Goal: Information Seeking & Learning: Learn about a topic

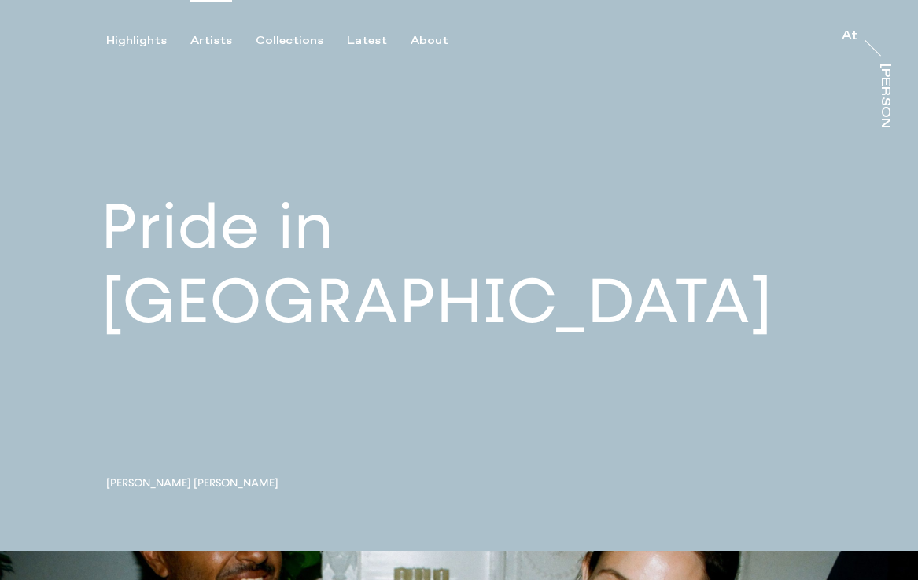
click at [210, 34] on div "Artists" at bounding box center [211, 41] width 42 height 14
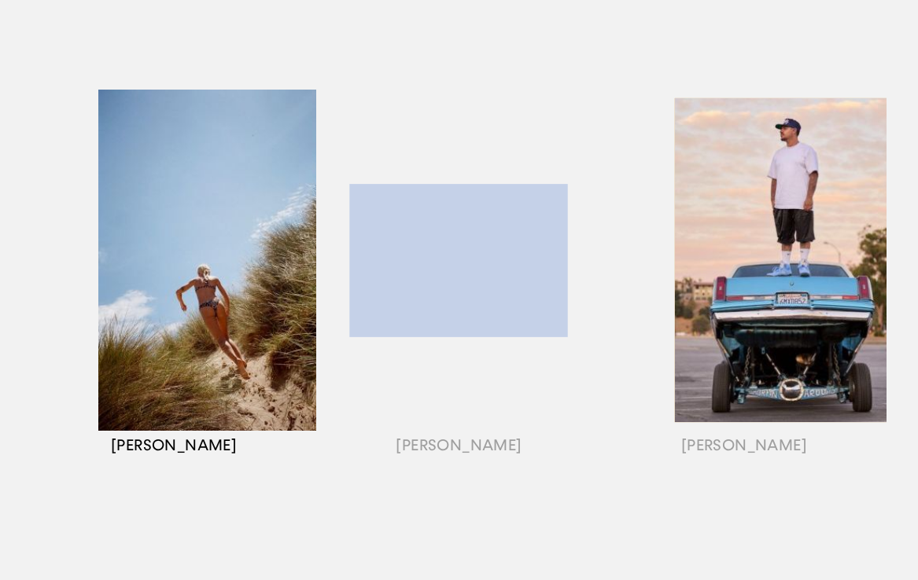
scroll to position [264, 0]
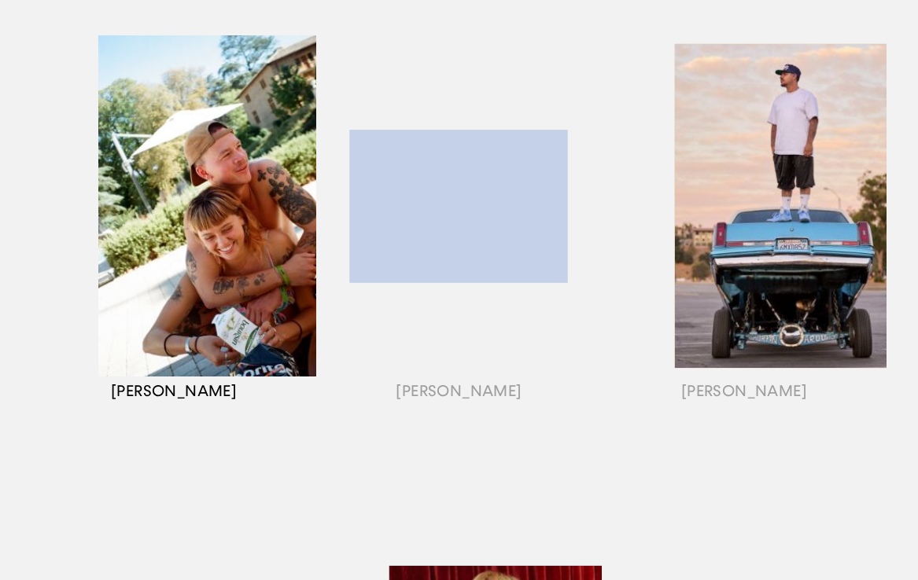
click at [237, 312] on div "button" at bounding box center [173, 225] width 285 height 491
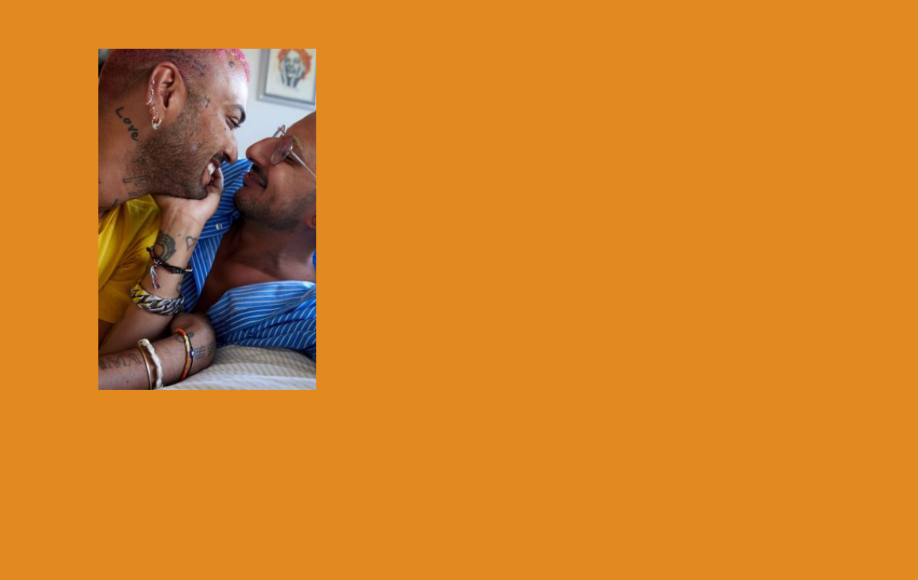
click at [701, 158] on div at bounding box center [459, 290] width 918 height 580
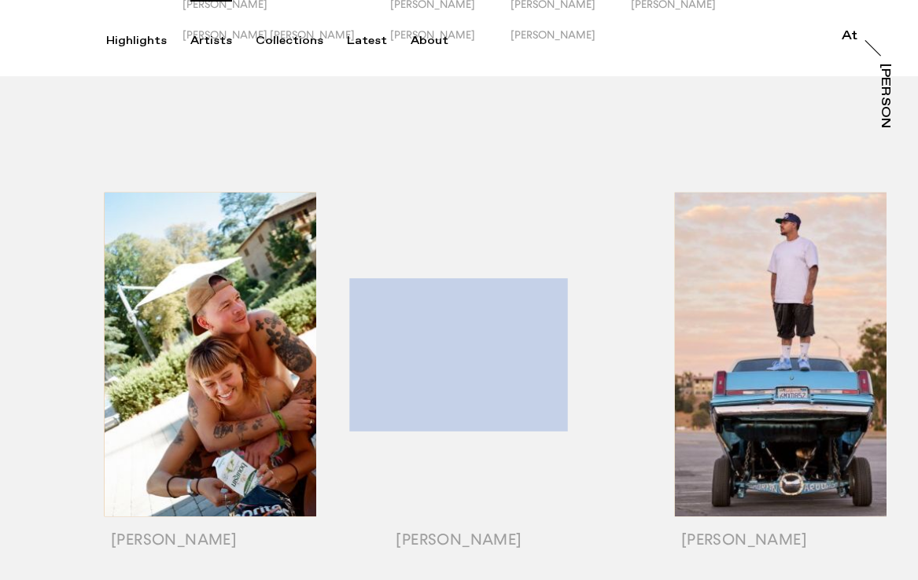
scroll to position [146, 0]
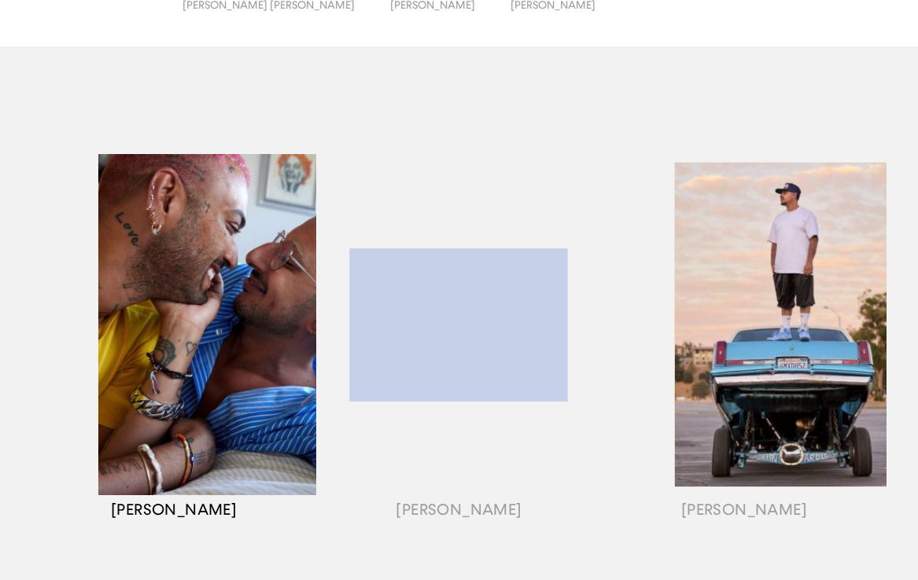
click at [214, 516] on div "button" at bounding box center [173, 344] width 285 height 491
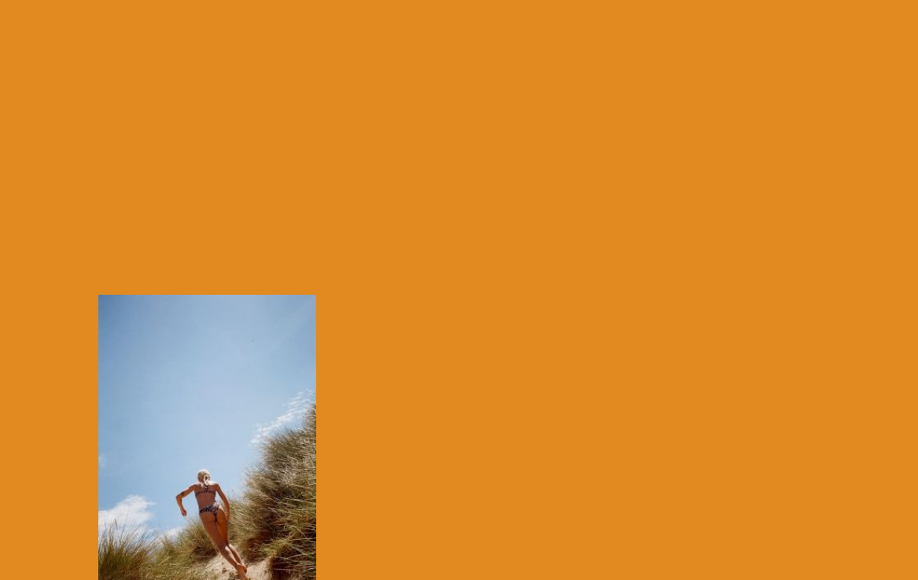
scroll to position [0, 0]
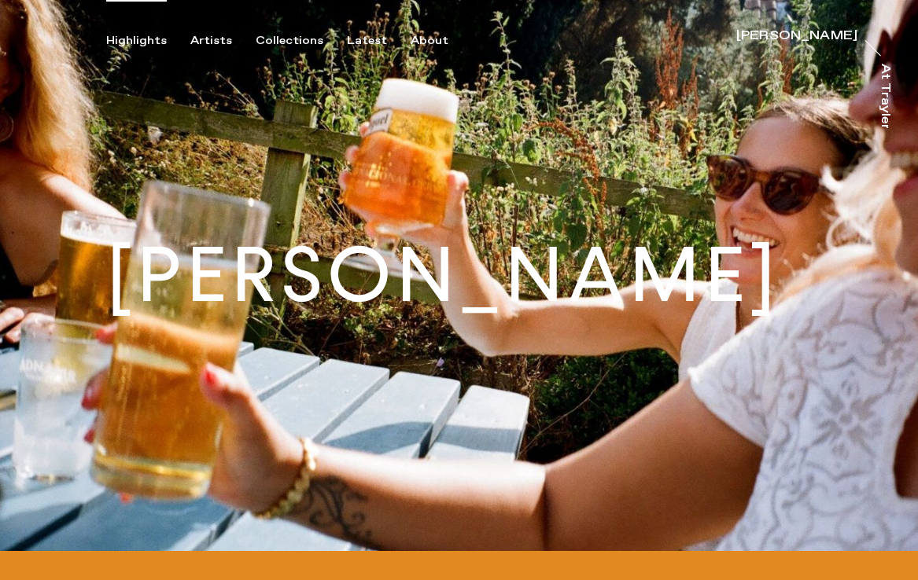
click at [153, 39] on div "Highlights" at bounding box center [136, 41] width 61 height 14
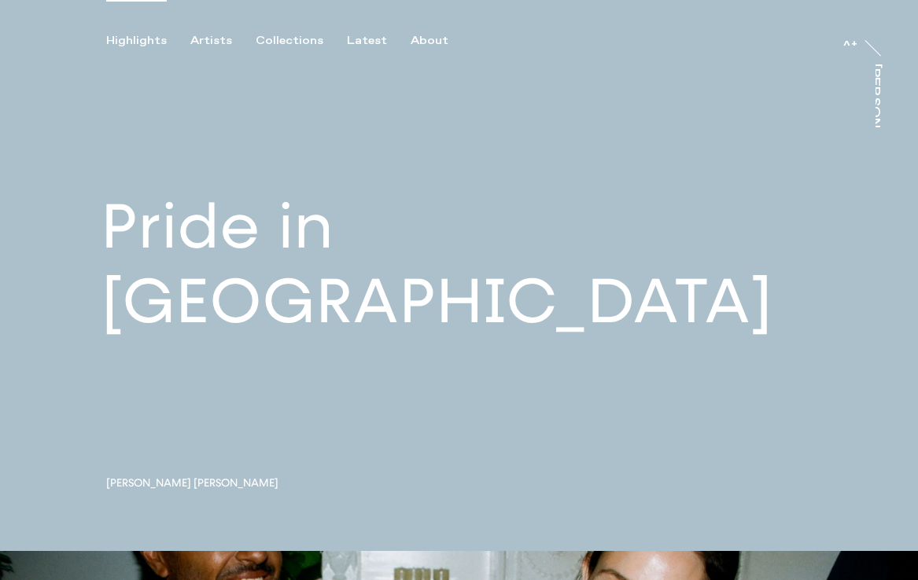
click at [222, 32] on div "Highlights Artists Collections Latest About At At Trayler" at bounding box center [461, 24] width 923 height 48
click at [221, 34] on div "Artists" at bounding box center [211, 41] width 42 height 14
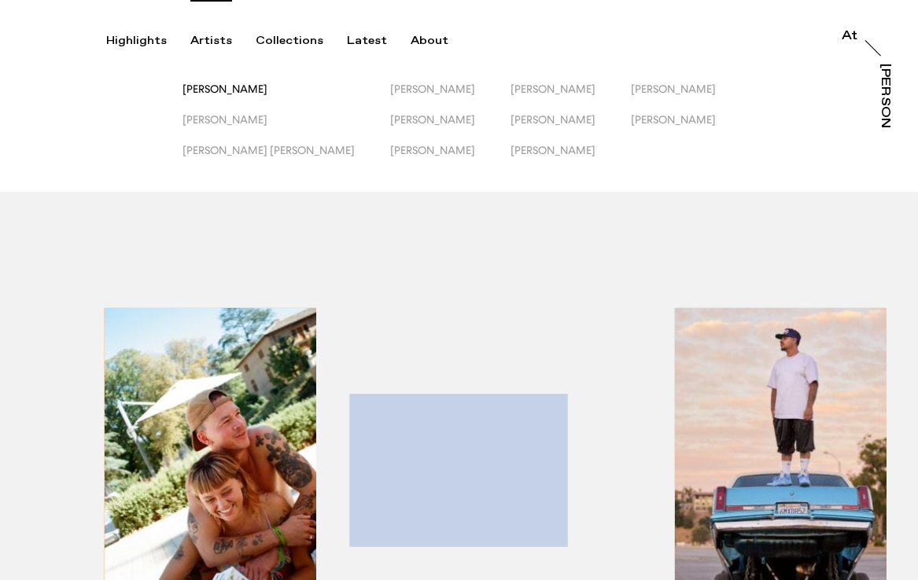
click at [238, 87] on span "[PERSON_NAME]" at bounding box center [224, 89] width 85 height 13
drag, startPoint x: 239, startPoint y: 86, endPoint x: 827, endPoint y: -76, distance: 609.5
drag, startPoint x: 244, startPoint y: 89, endPoint x: 855, endPoint y: -79, distance: 633.7
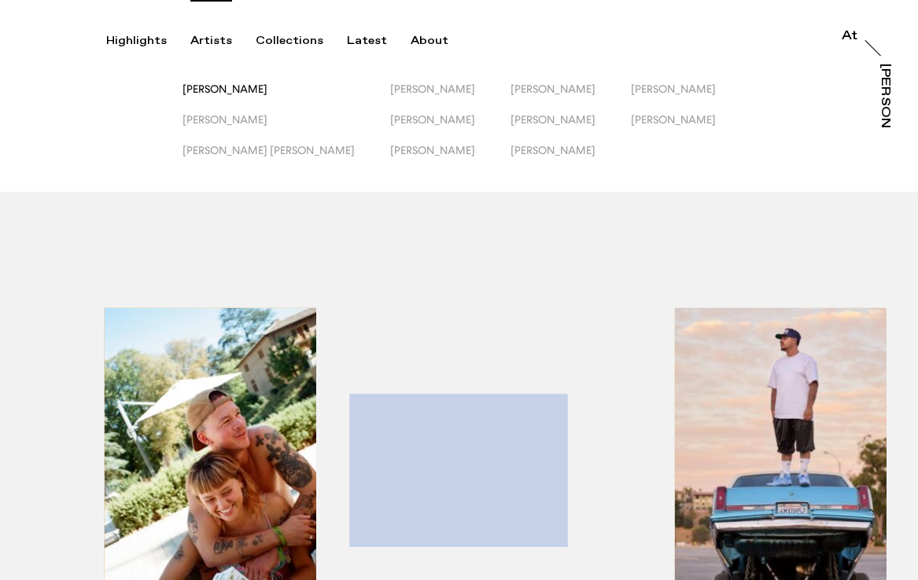
click at [250, 94] on span "[PERSON_NAME]" at bounding box center [224, 89] width 85 height 13
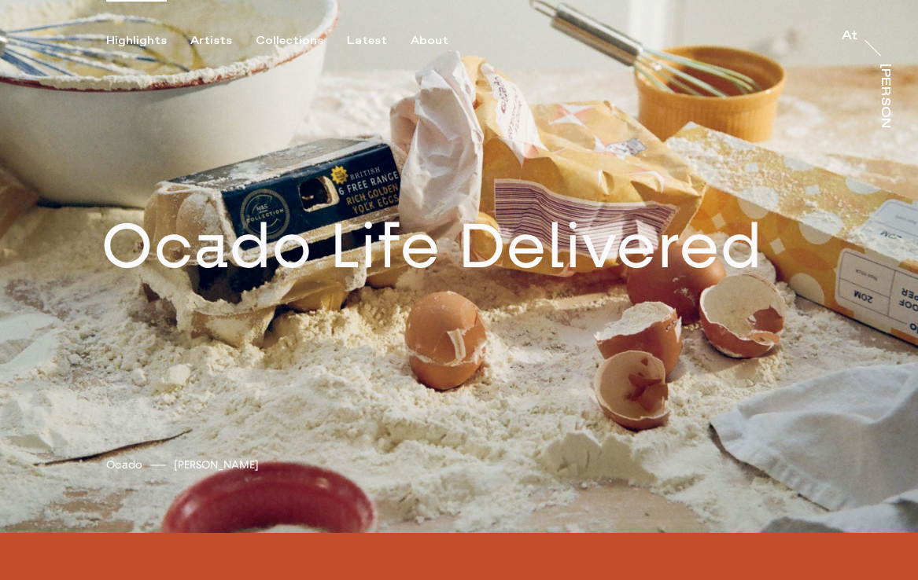
scroll to position [593, 0]
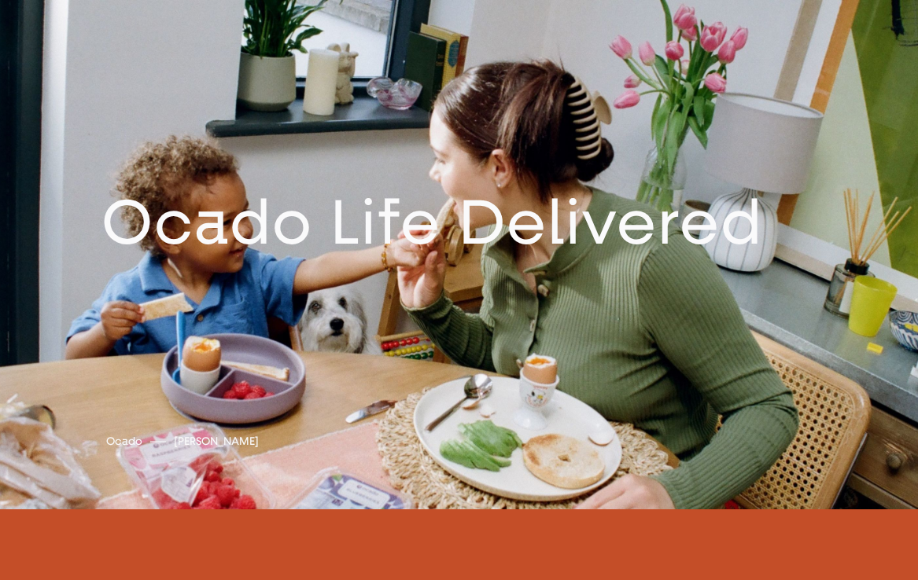
click at [552, 245] on link at bounding box center [459, 233] width 918 height 551
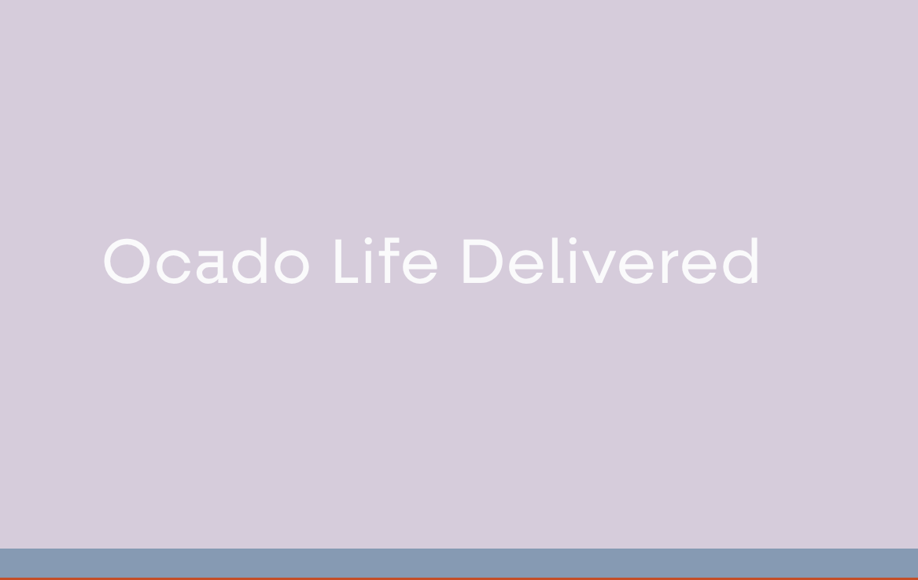
scroll to position [551, 0]
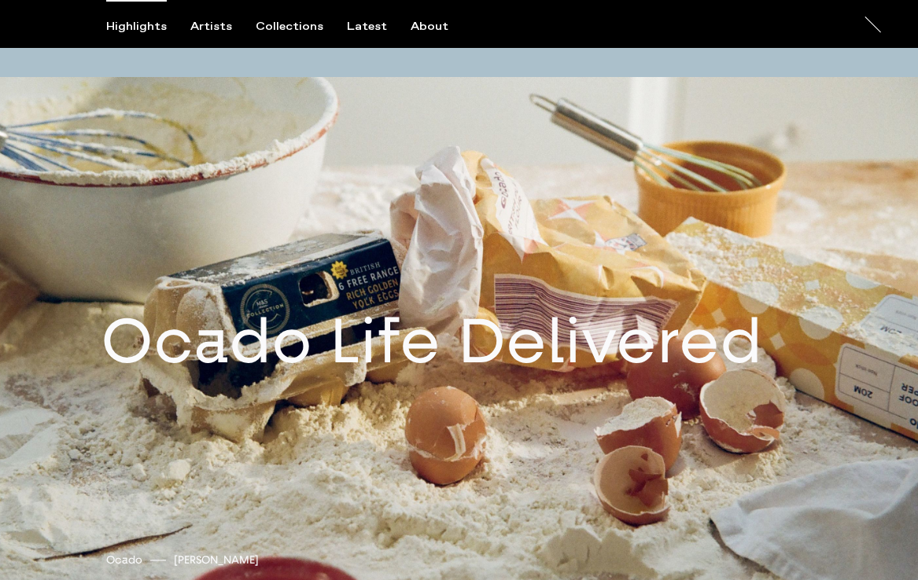
click at [484, 342] on link at bounding box center [459, 352] width 918 height 551
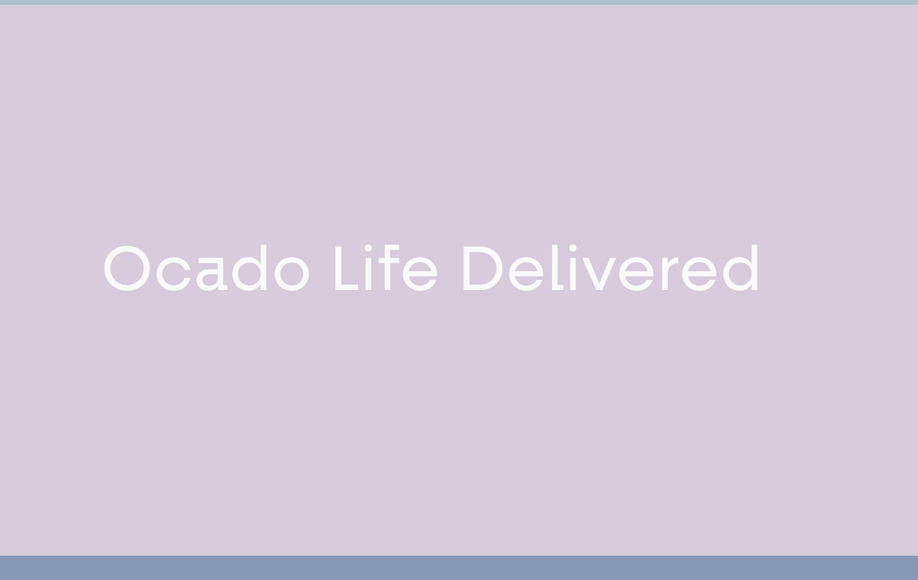
scroll to position [551, 0]
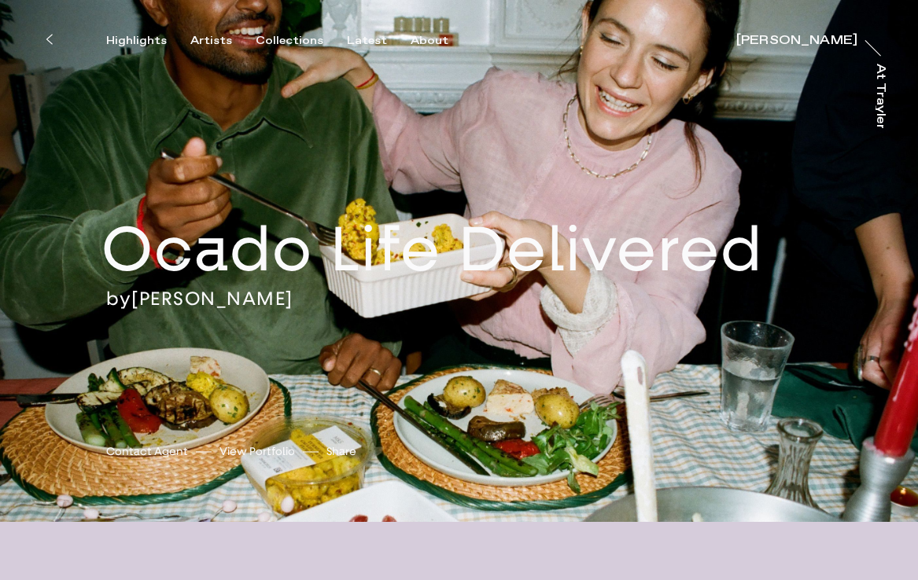
click at [284, 311] on link "[PERSON_NAME]" at bounding box center [212, 299] width 162 height 24
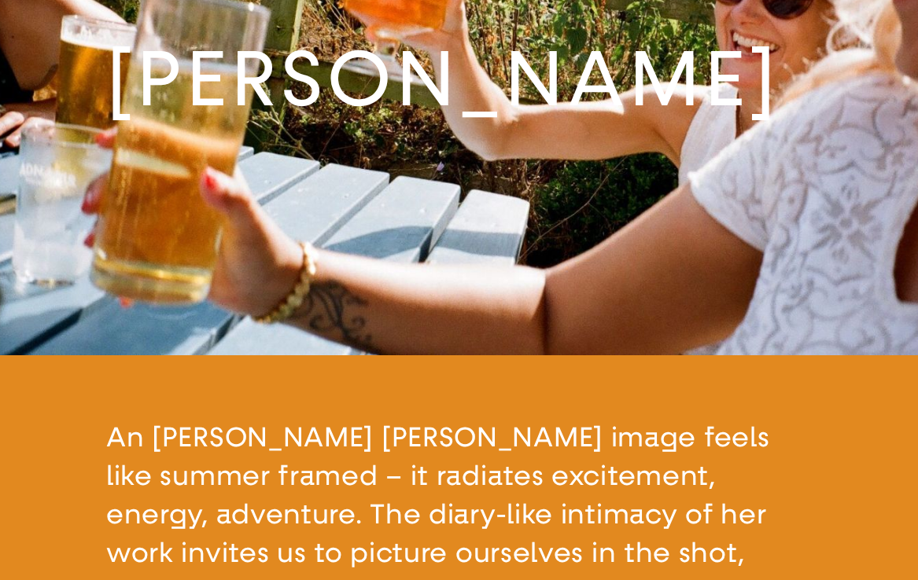
scroll to position [92, 0]
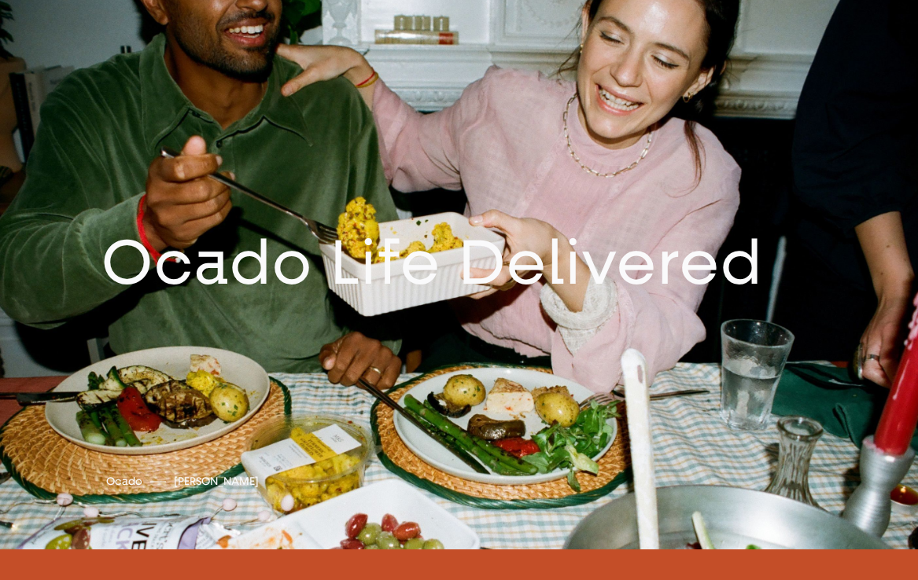
scroll to position [558, 0]
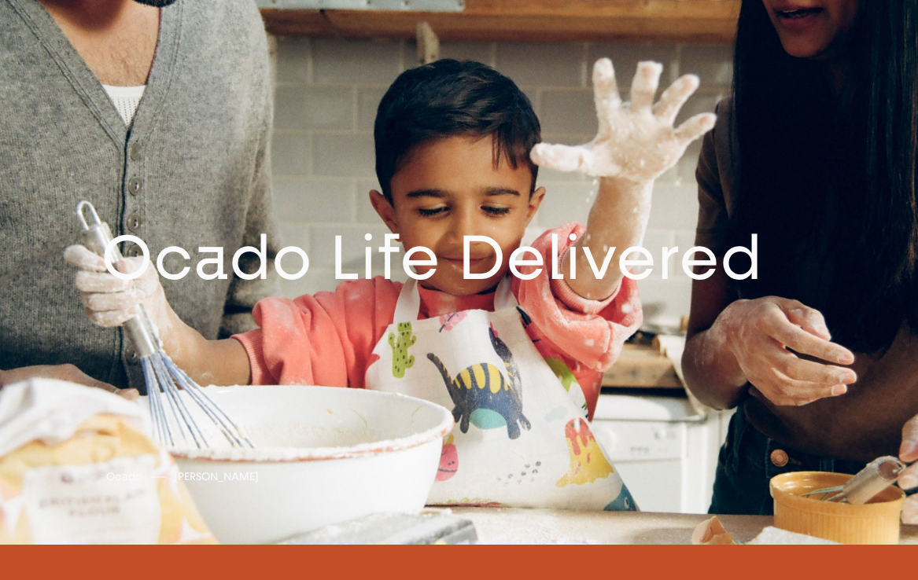
click at [322, 284] on link at bounding box center [459, 269] width 918 height 551
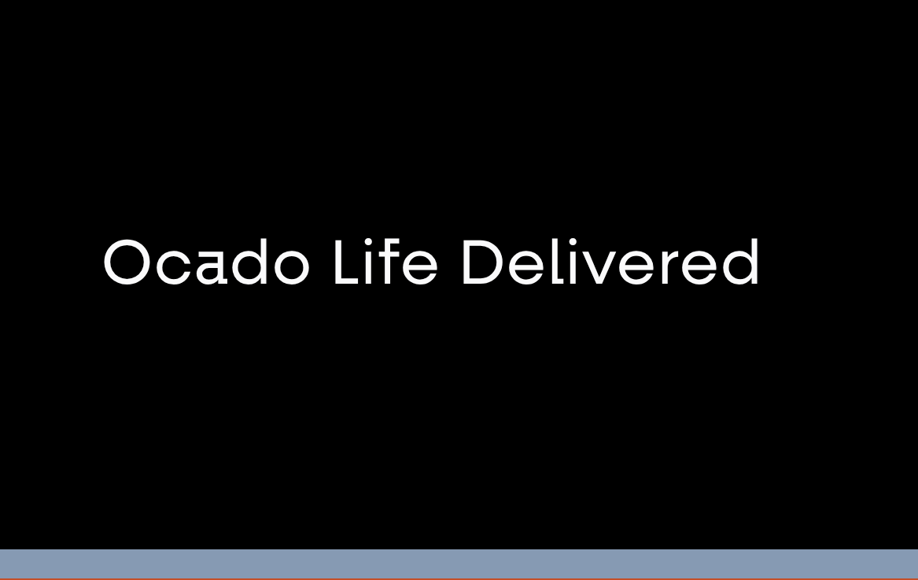
scroll to position [551, 0]
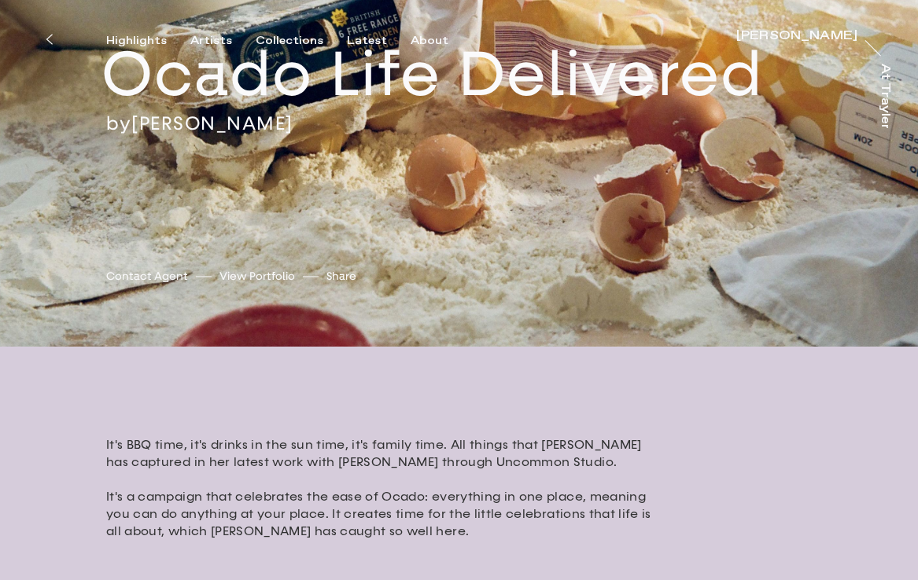
scroll to position [212, 0]
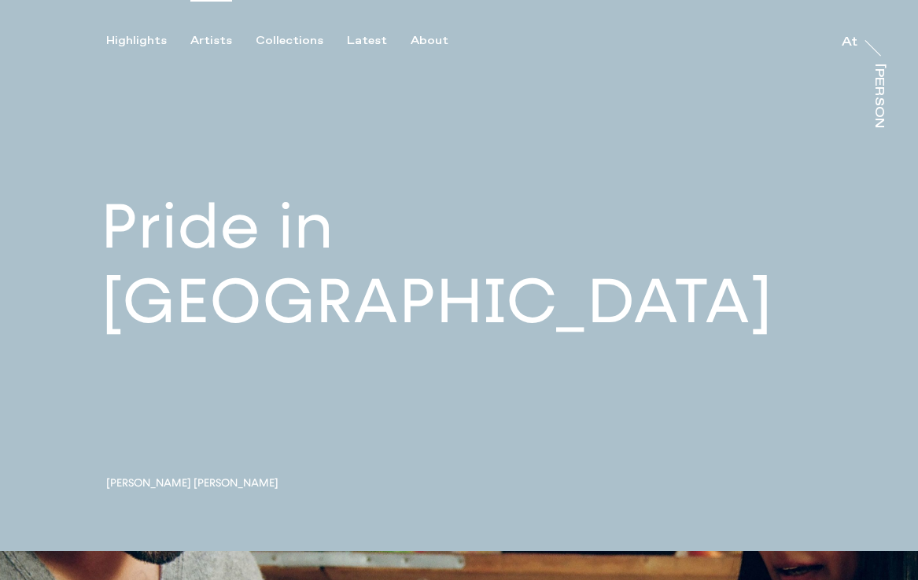
click at [204, 43] on div "Artists" at bounding box center [211, 41] width 42 height 14
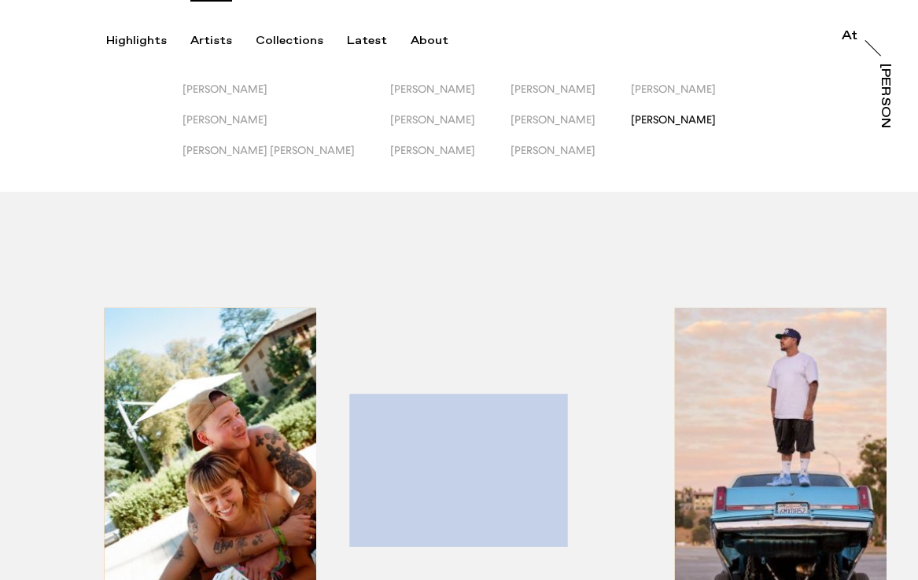
click at [631, 118] on span "[PERSON_NAME]" at bounding box center [673, 119] width 85 height 13
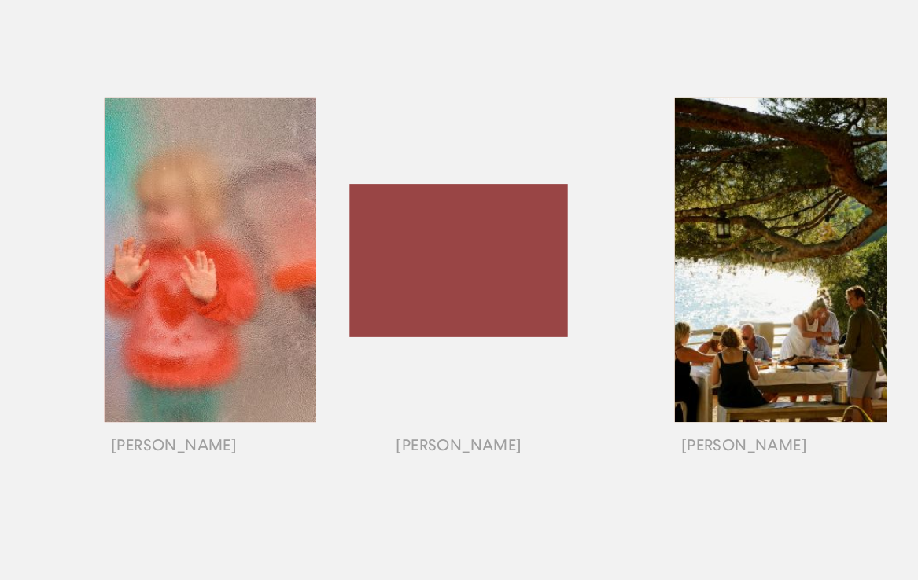
scroll to position [1269, 0]
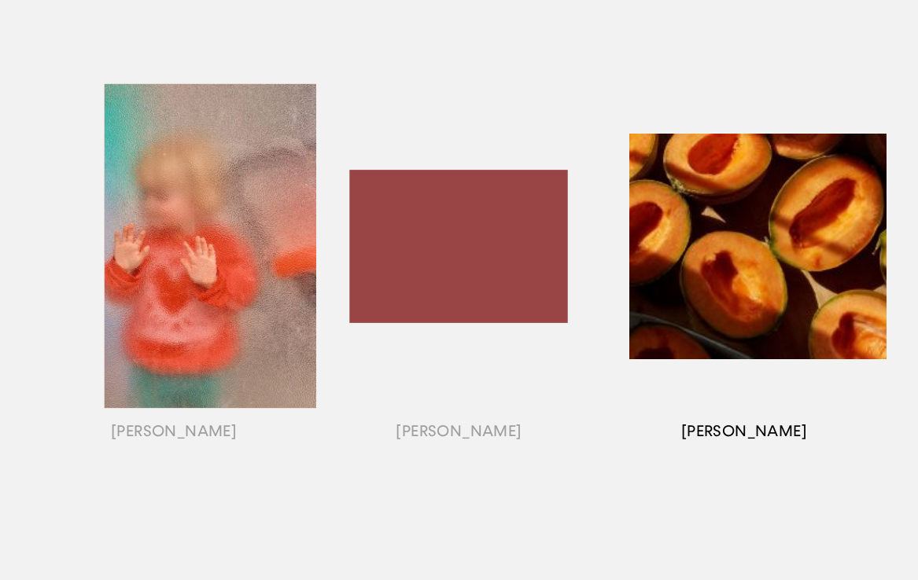
click at [767, 433] on div "button" at bounding box center [744, 265] width 285 height 491
